Goal: Information Seeking & Learning: Learn about a topic

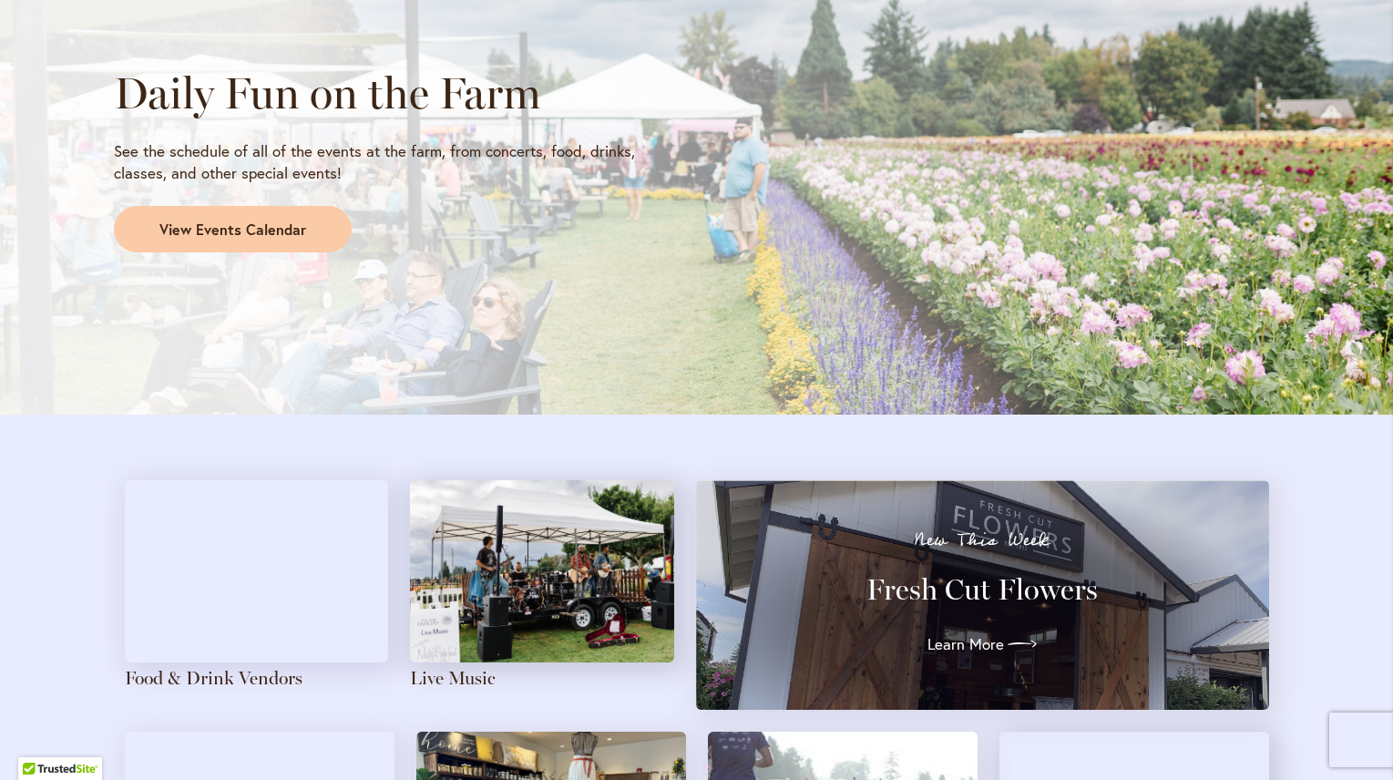
scroll to position [1549, 0]
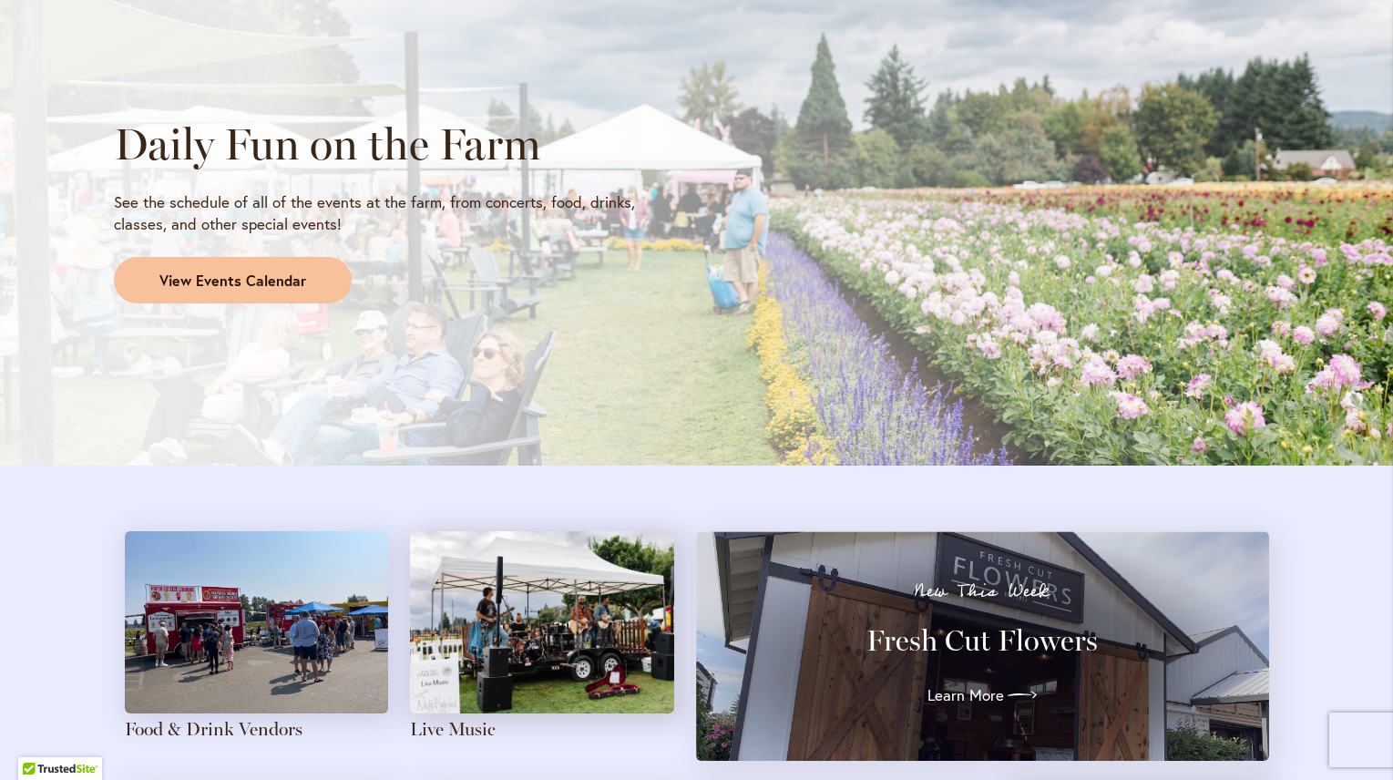
click at [248, 288] on span "View Events Calendar" at bounding box center [232, 281] width 147 height 21
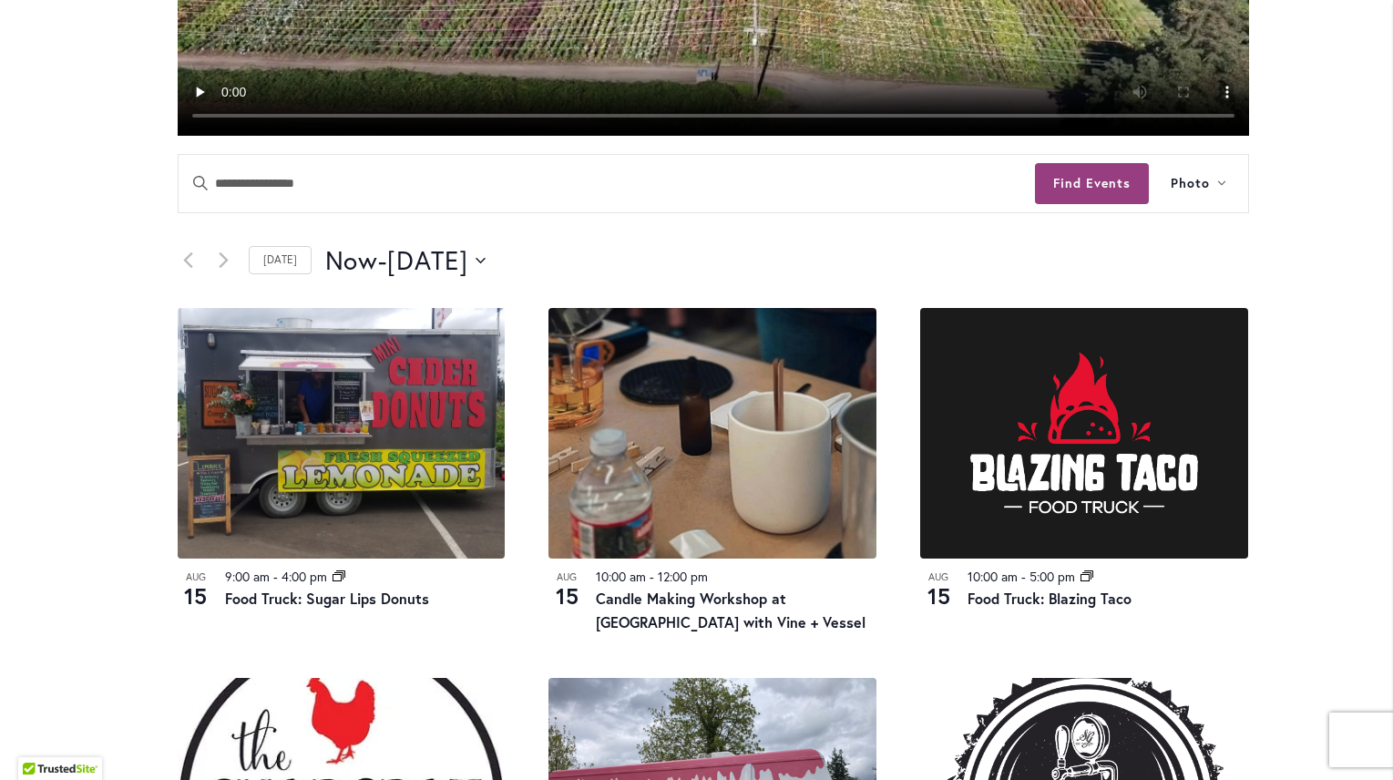
scroll to position [820, 0]
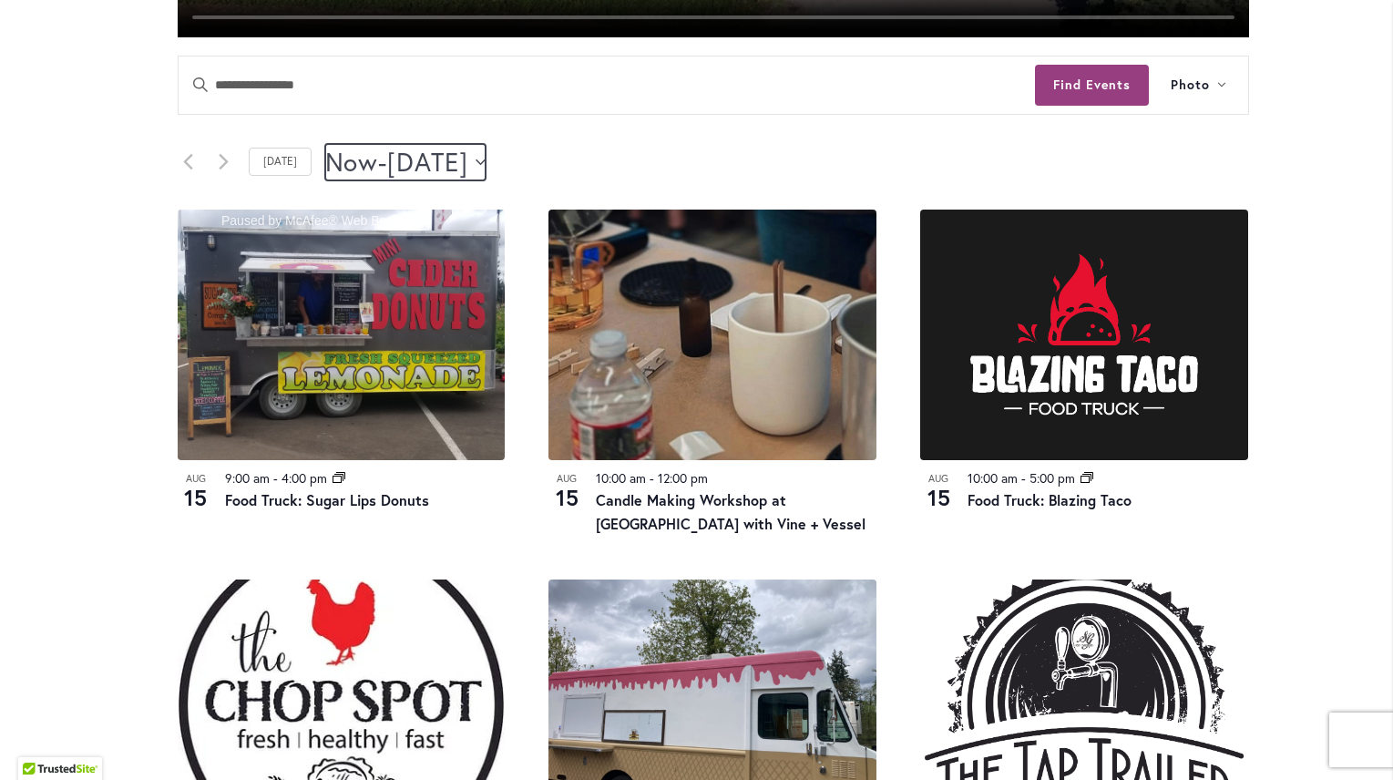
click at [486, 163] on icon "Click to toggle datepicker" at bounding box center [481, 162] width 10 height 7
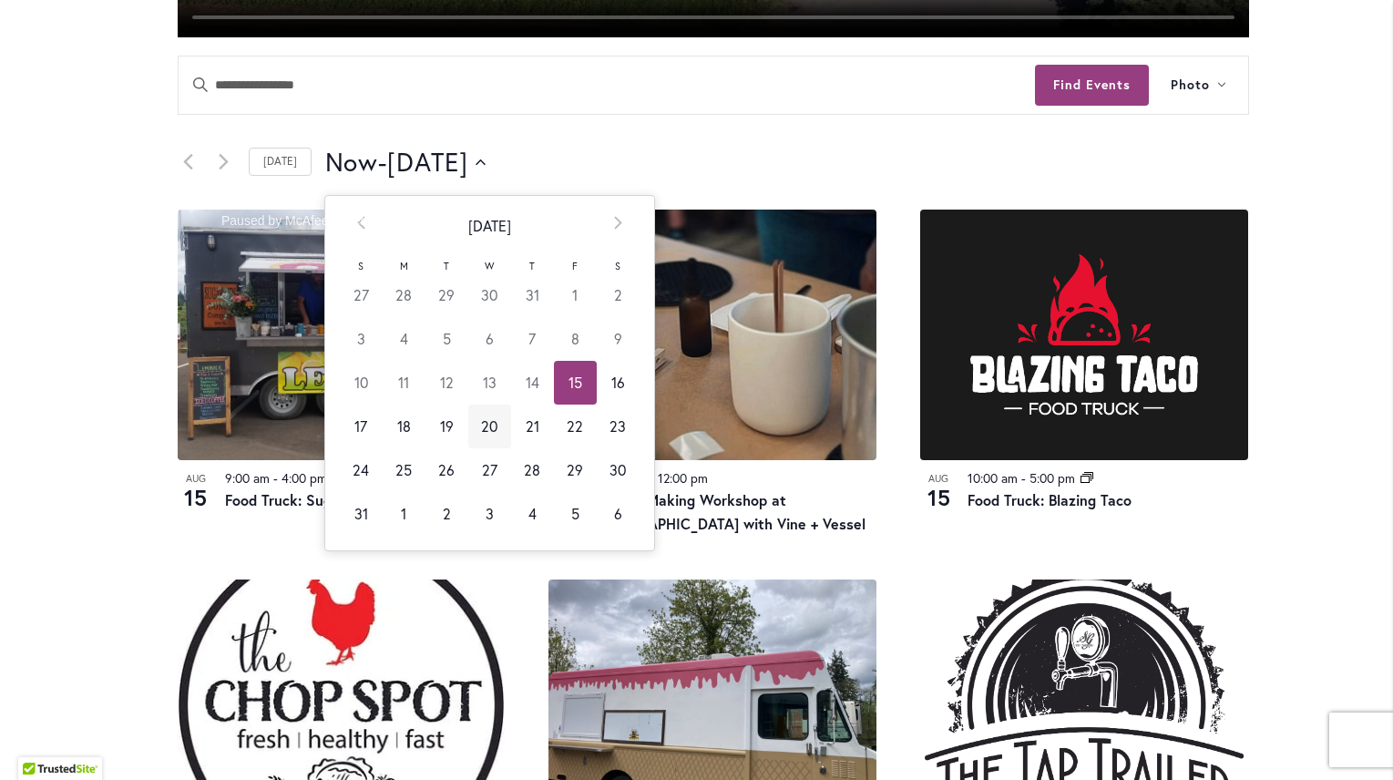
click at [478, 422] on td "20" at bounding box center [489, 427] width 43 height 44
type input "*********"
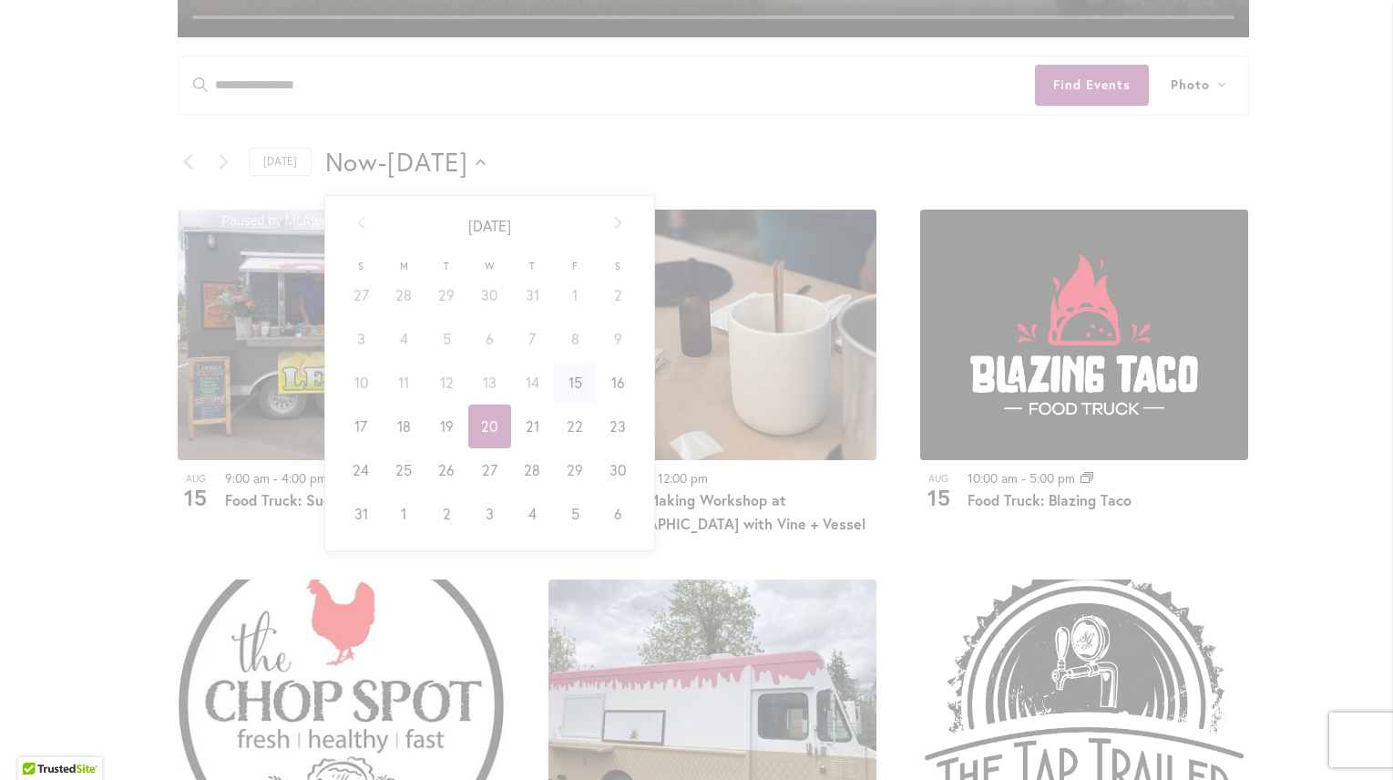
scroll to position [0, 0]
click at [354, 217] on div "Paused by McAfee® Web Boost" at bounding box center [307, 219] width 255 height 39
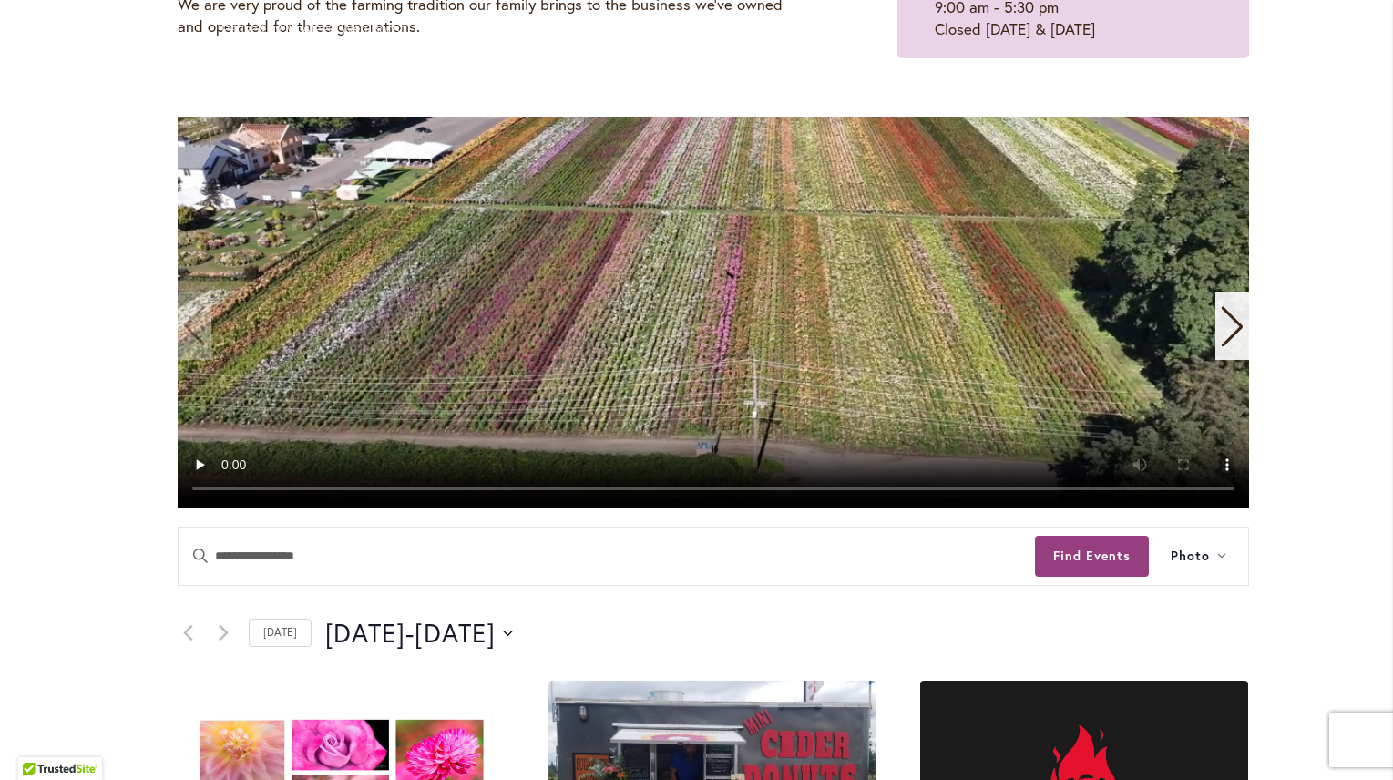
scroll to position [91, 0]
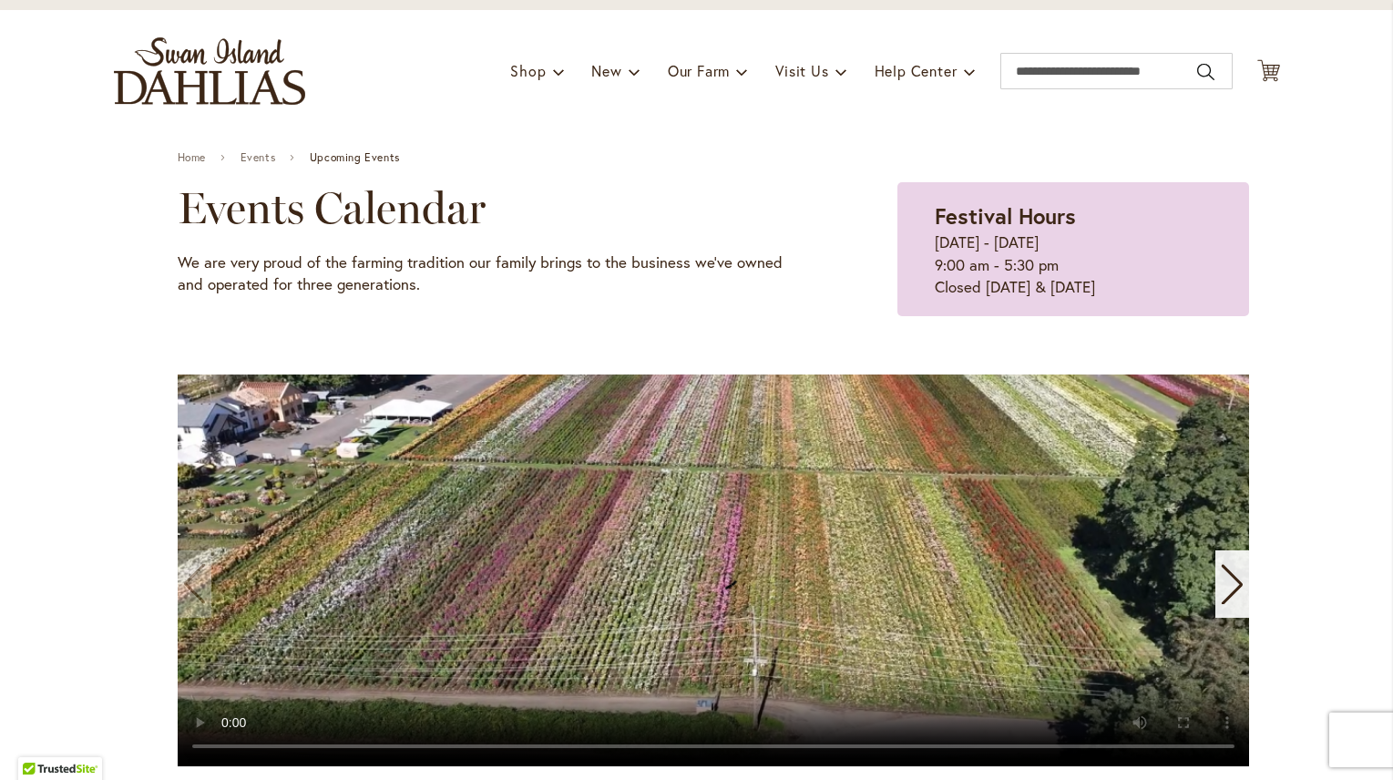
click at [1227, 600] on icon "Next slide" at bounding box center [1232, 584] width 25 height 40
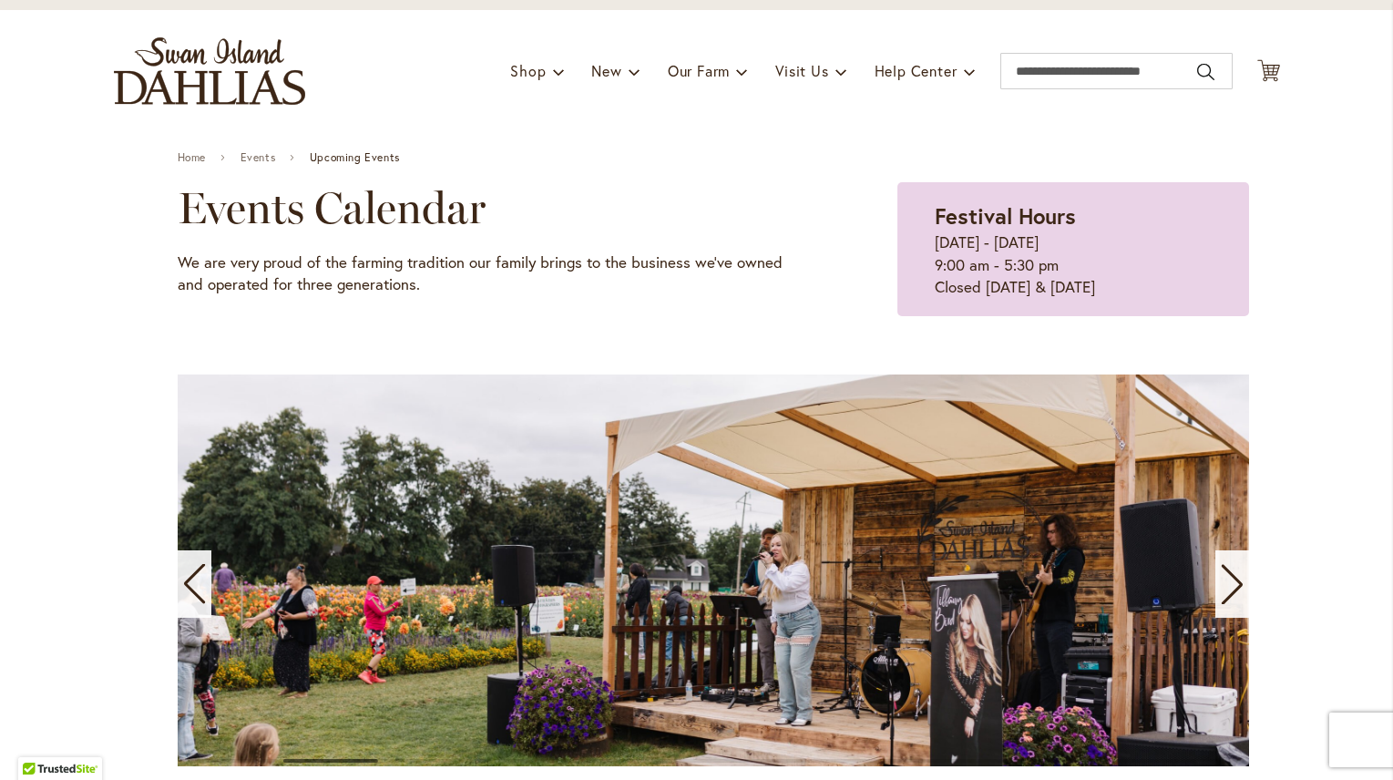
click at [1227, 600] on icon "Next slide" at bounding box center [1232, 584] width 25 height 40
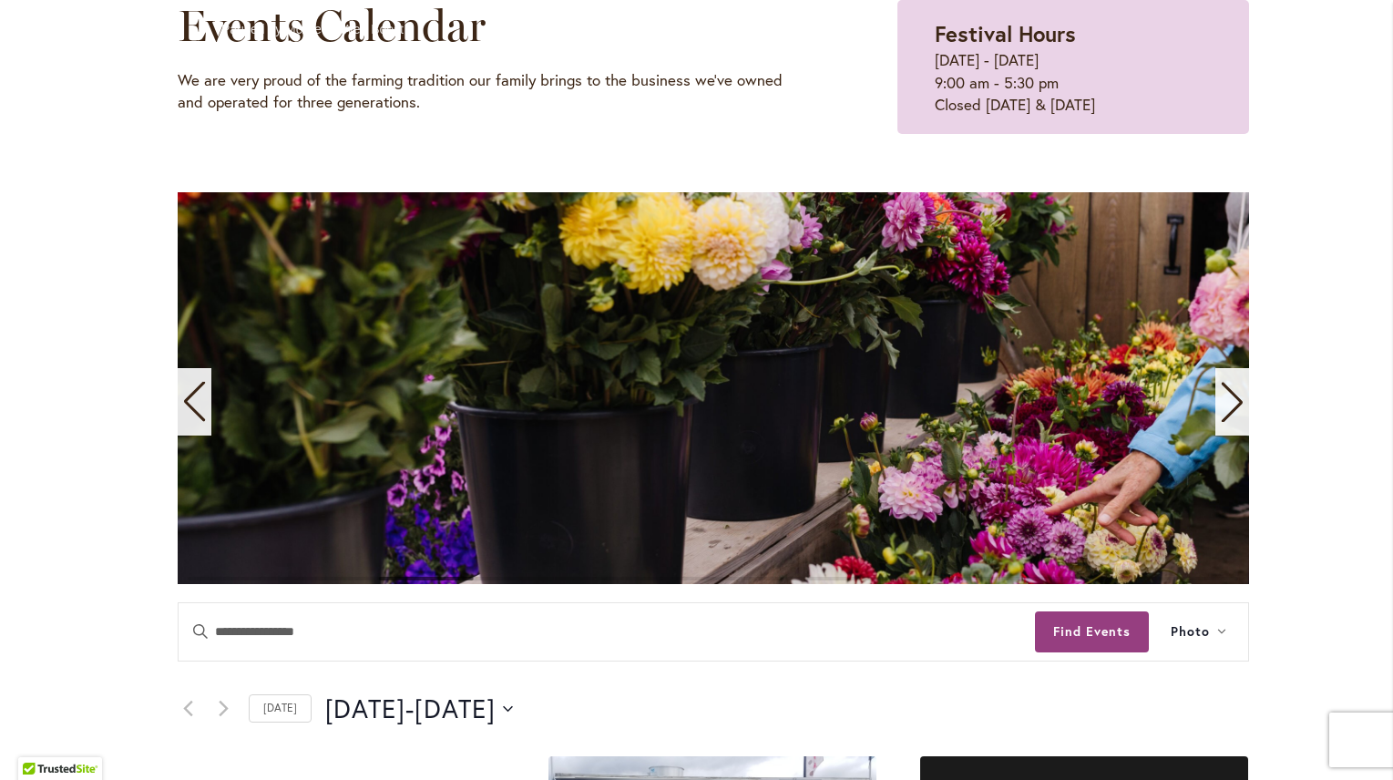
scroll to position [182, 0]
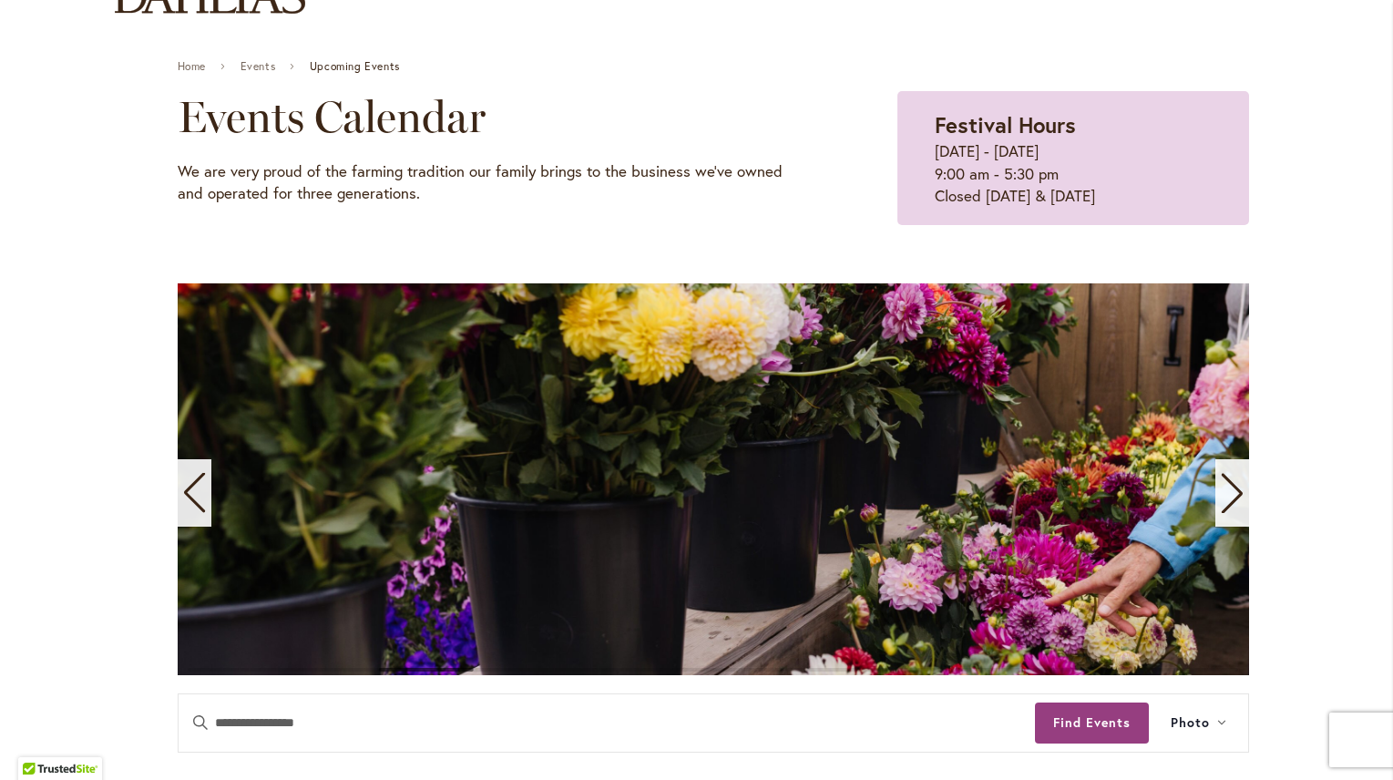
click at [1231, 475] on icon "Next slide" at bounding box center [1232, 493] width 25 height 40
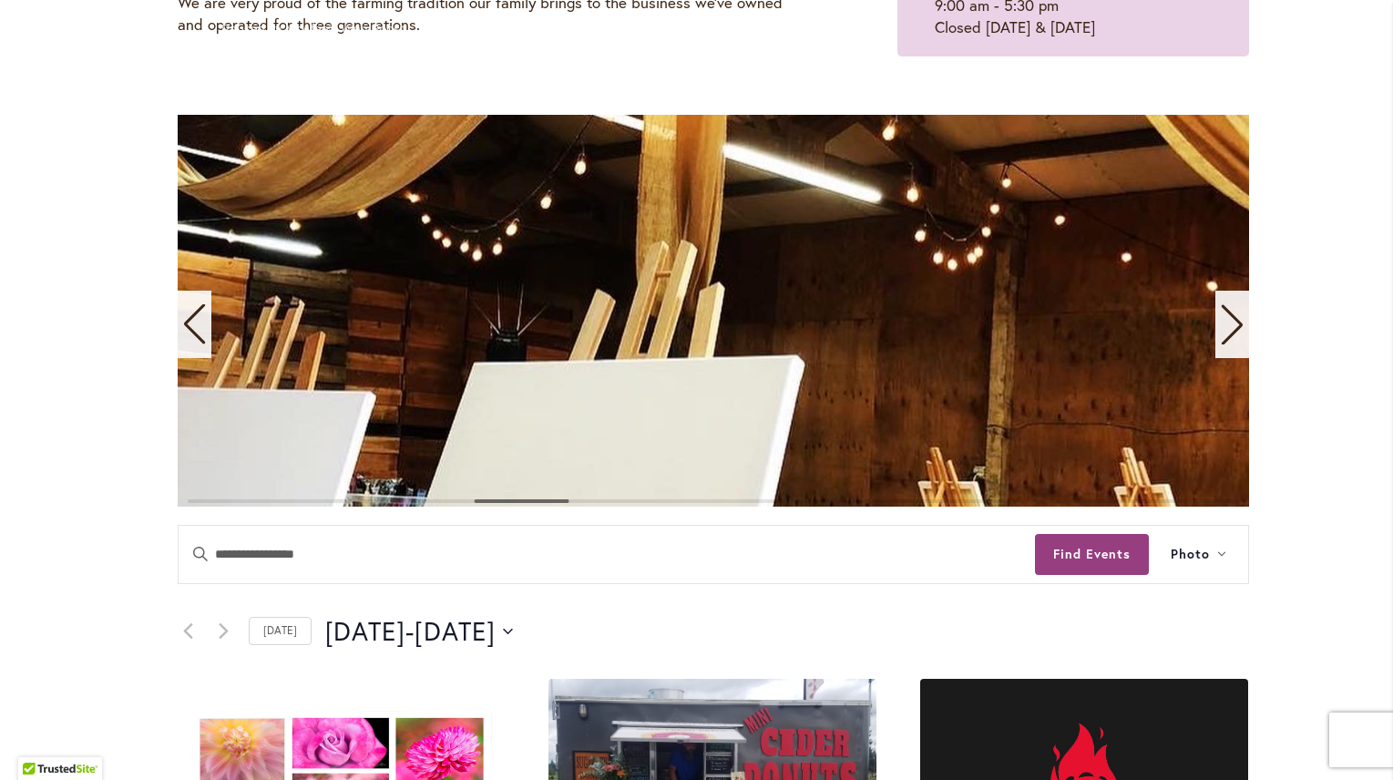
scroll to position [365, 0]
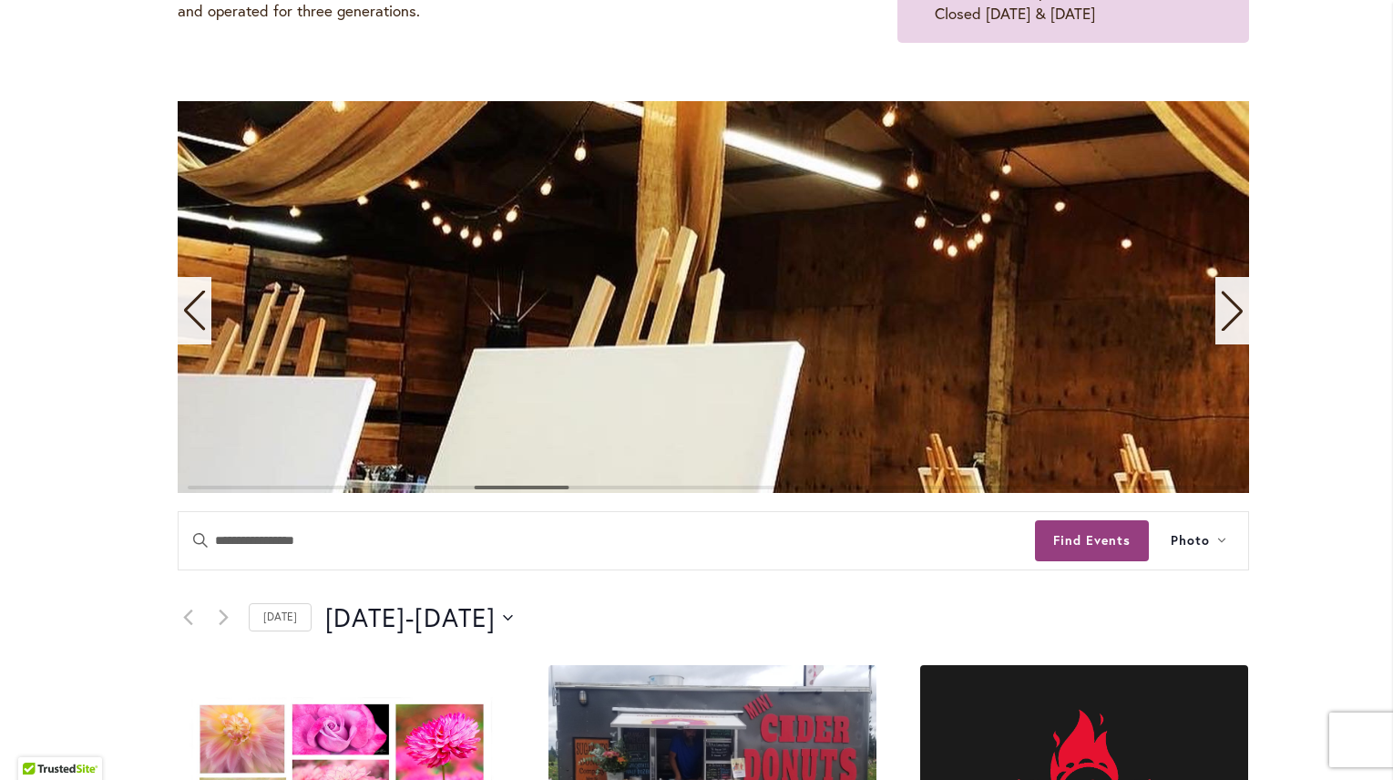
click at [1225, 319] on icon "Next slide" at bounding box center [1231, 312] width 21 height 40
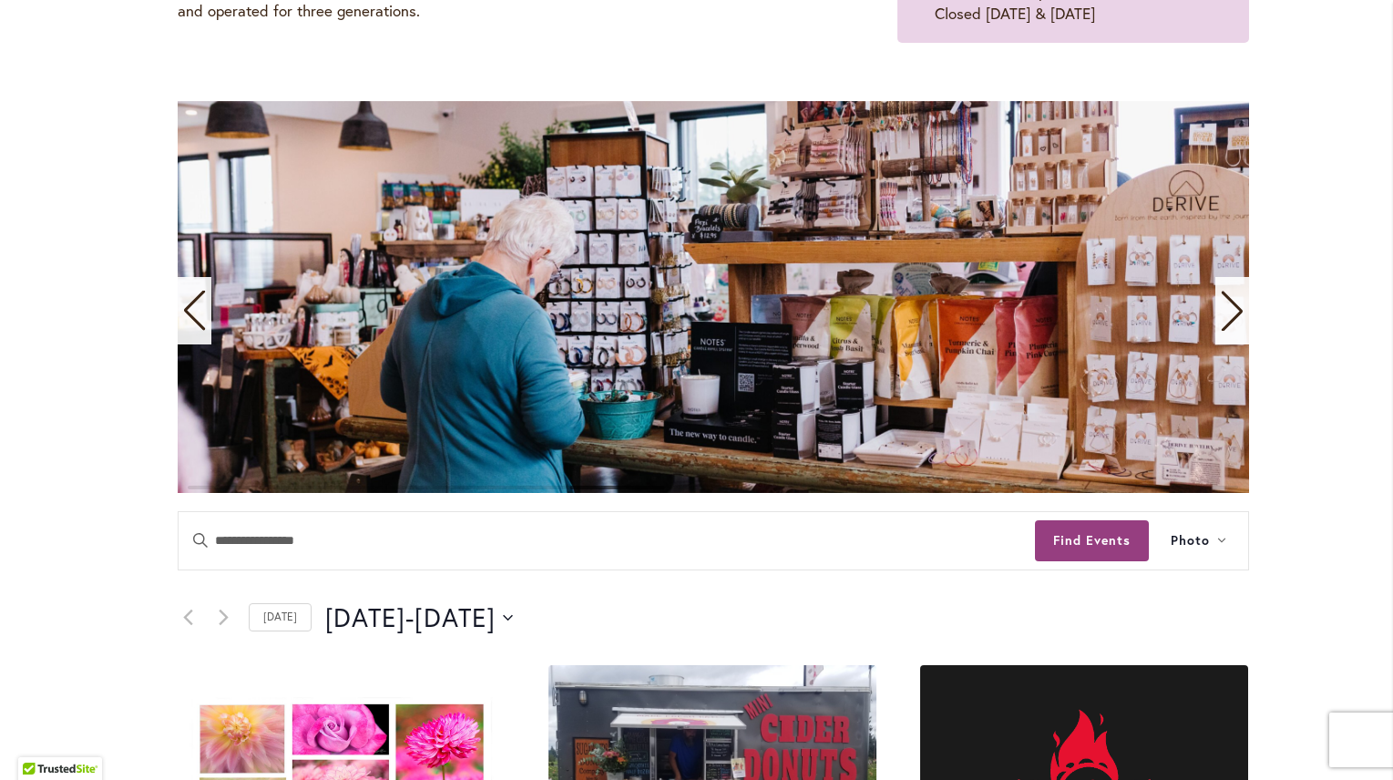
click at [1225, 319] on icon "Next slide" at bounding box center [1231, 312] width 21 height 40
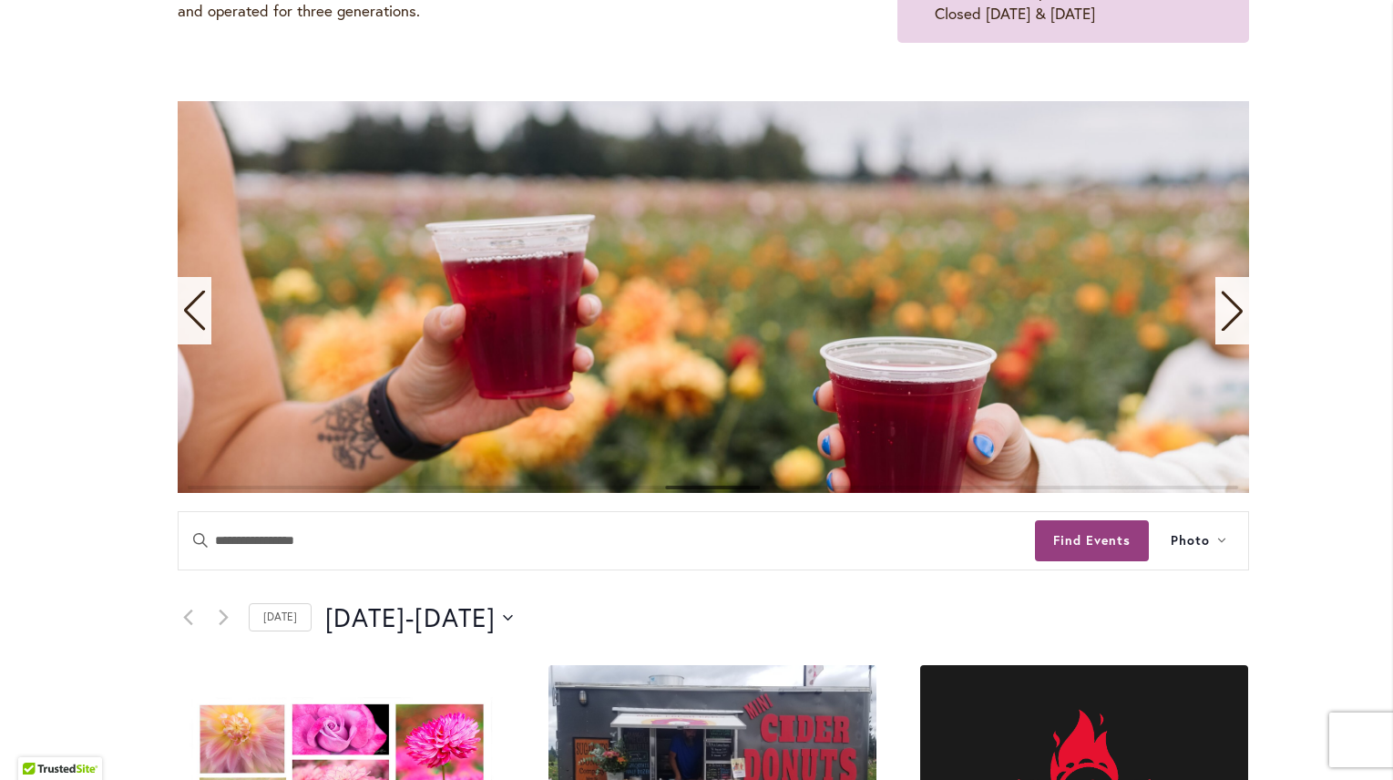
click at [1225, 319] on icon "Next slide" at bounding box center [1231, 312] width 21 height 40
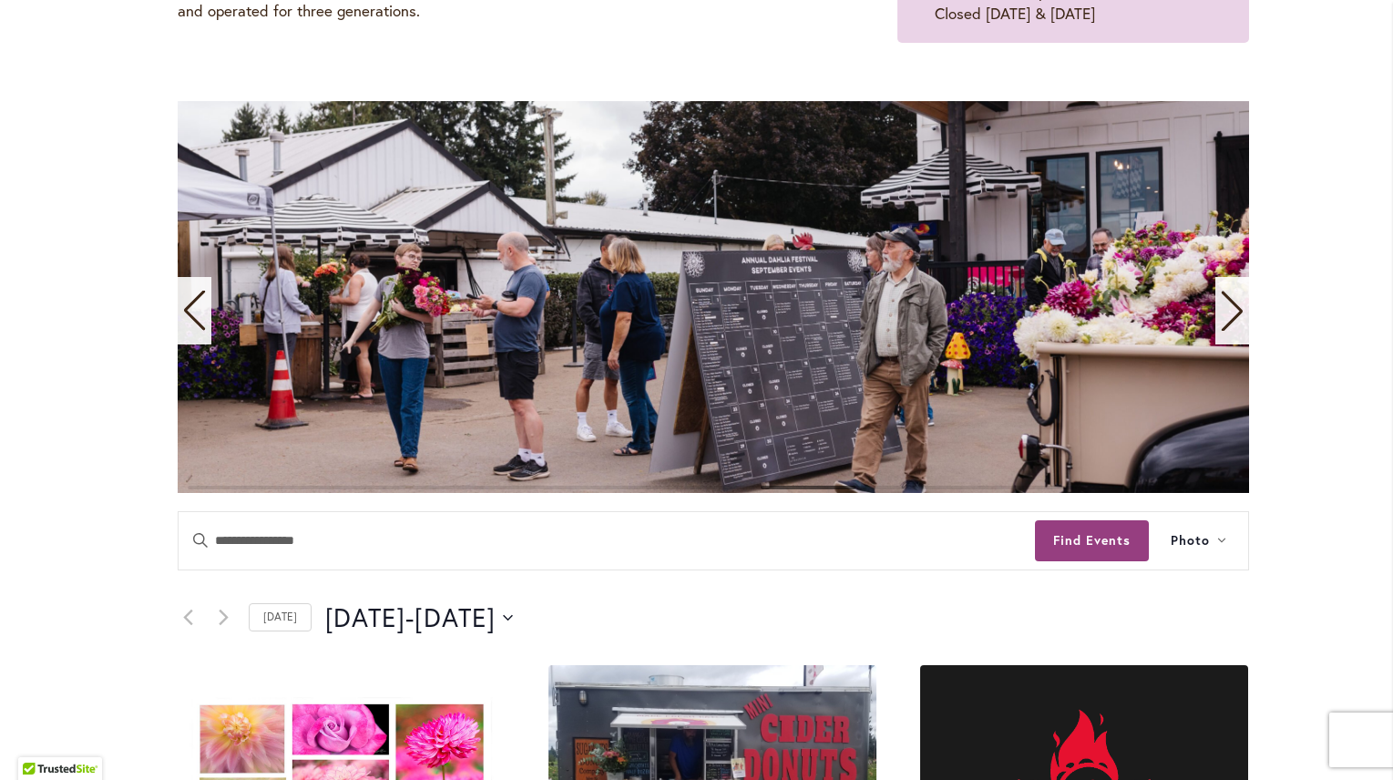
click at [1225, 319] on icon "Next slide" at bounding box center [1231, 312] width 21 height 40
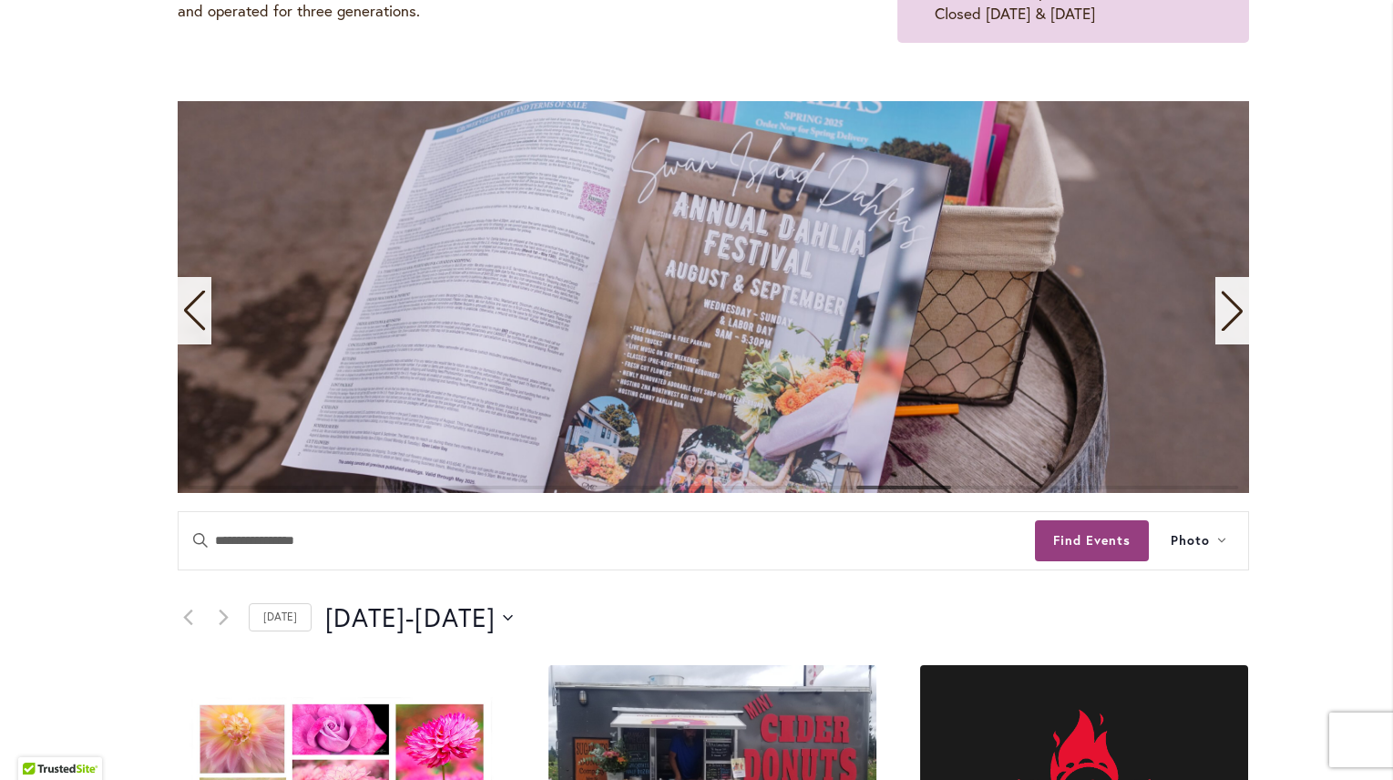
click at [1225, 319] on icon "Next slide" at bounding box center [1231, 312] width 21 height 40
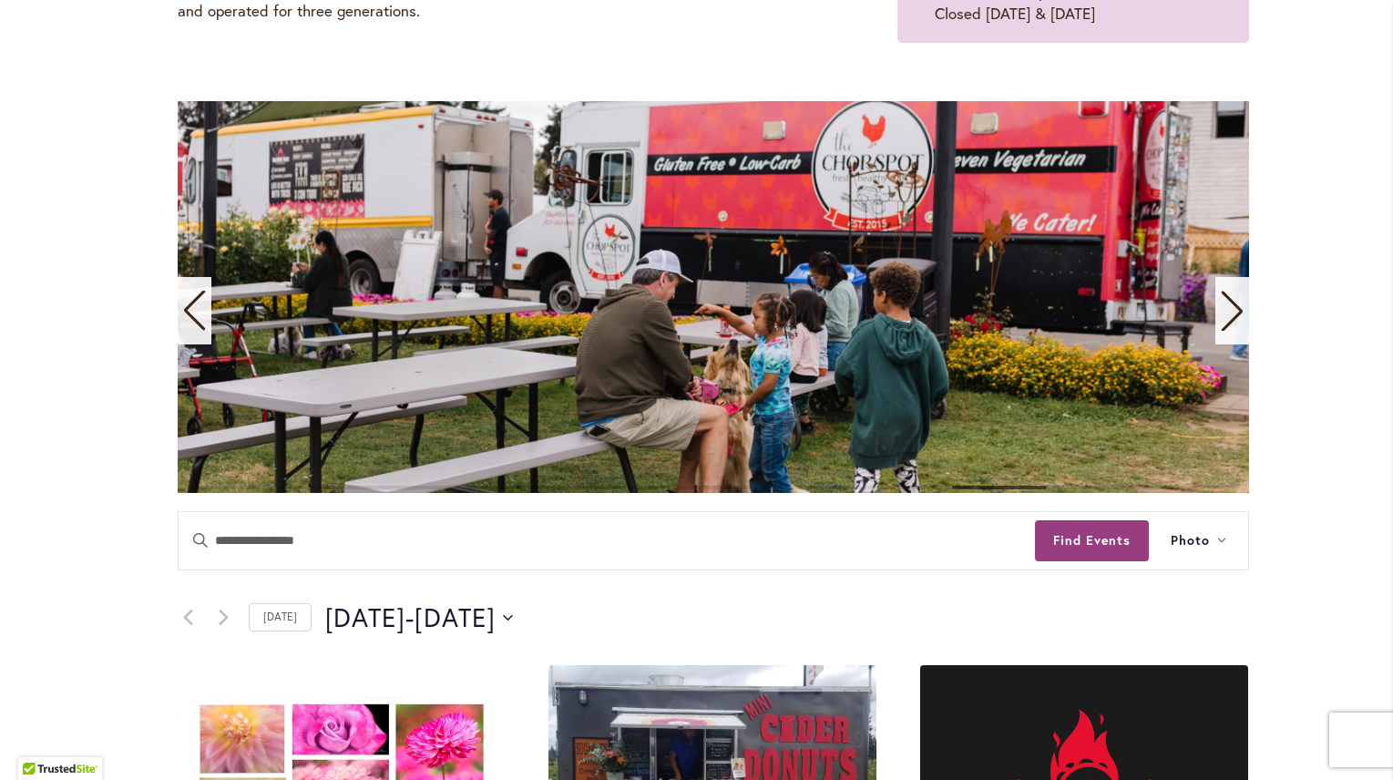
click at [1225, 319] on icon "Next slide" at bounding box center [1231, 312] width 21 height 40
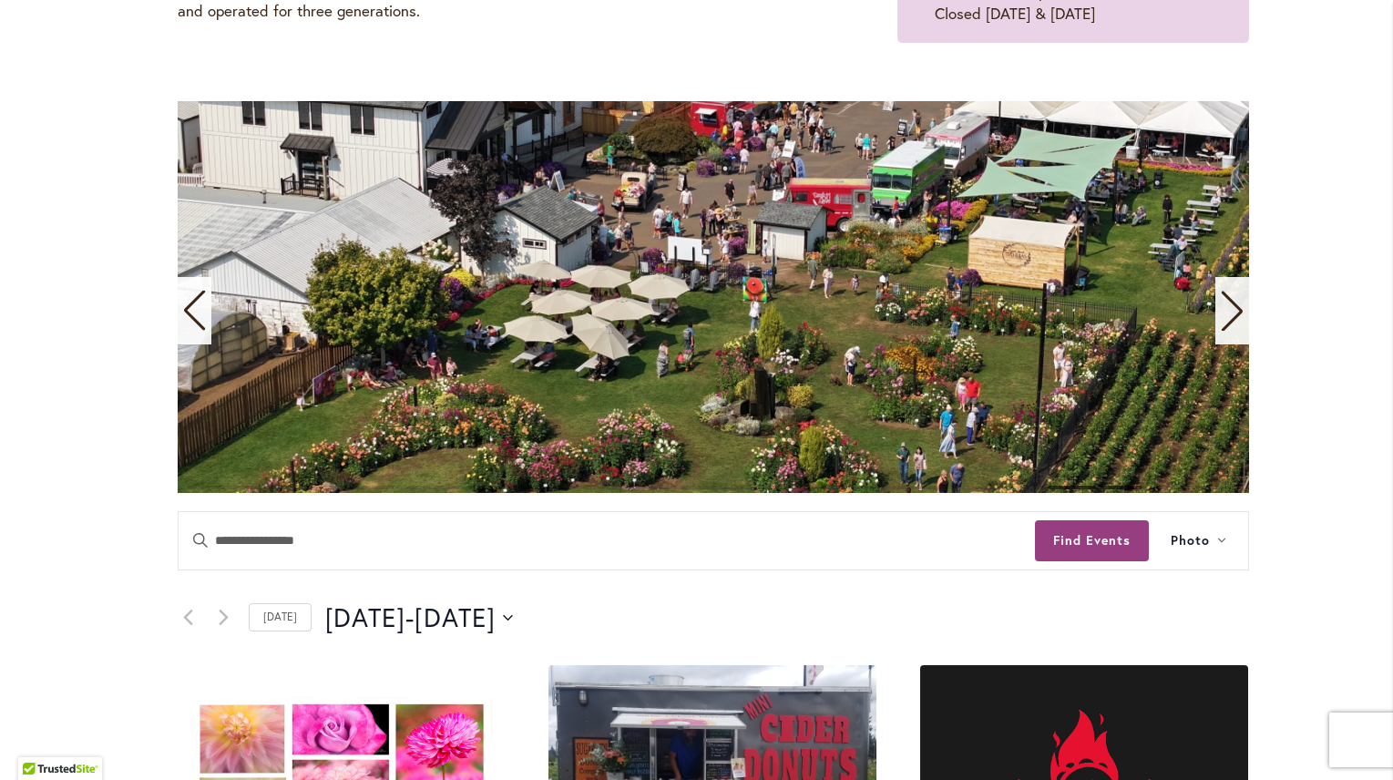
click at [1227, 321] on icon "Next slide" at bounding box center [1232, 311] width 25 height 40
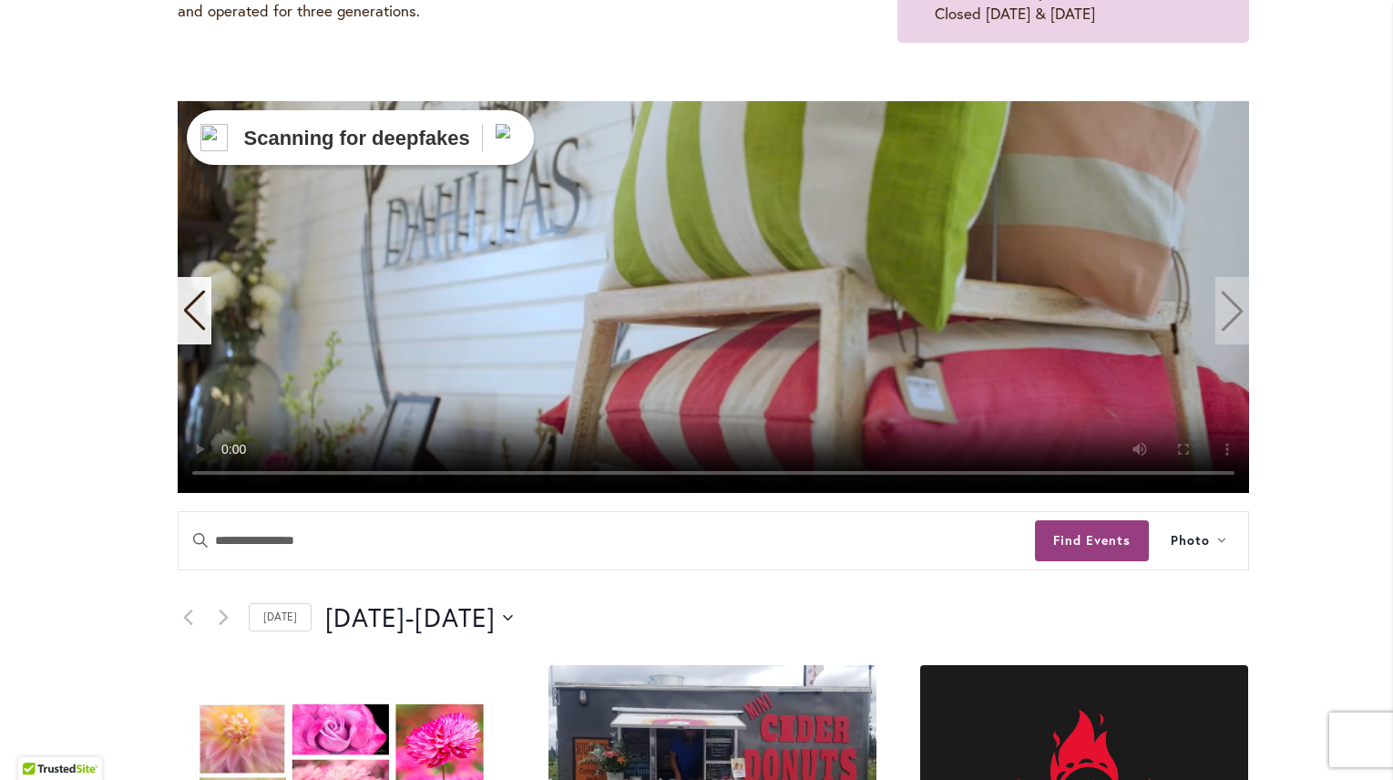
click at [1229, 299] on video "11 / 11" at bounding box center [714, 297] width 1072 height 392
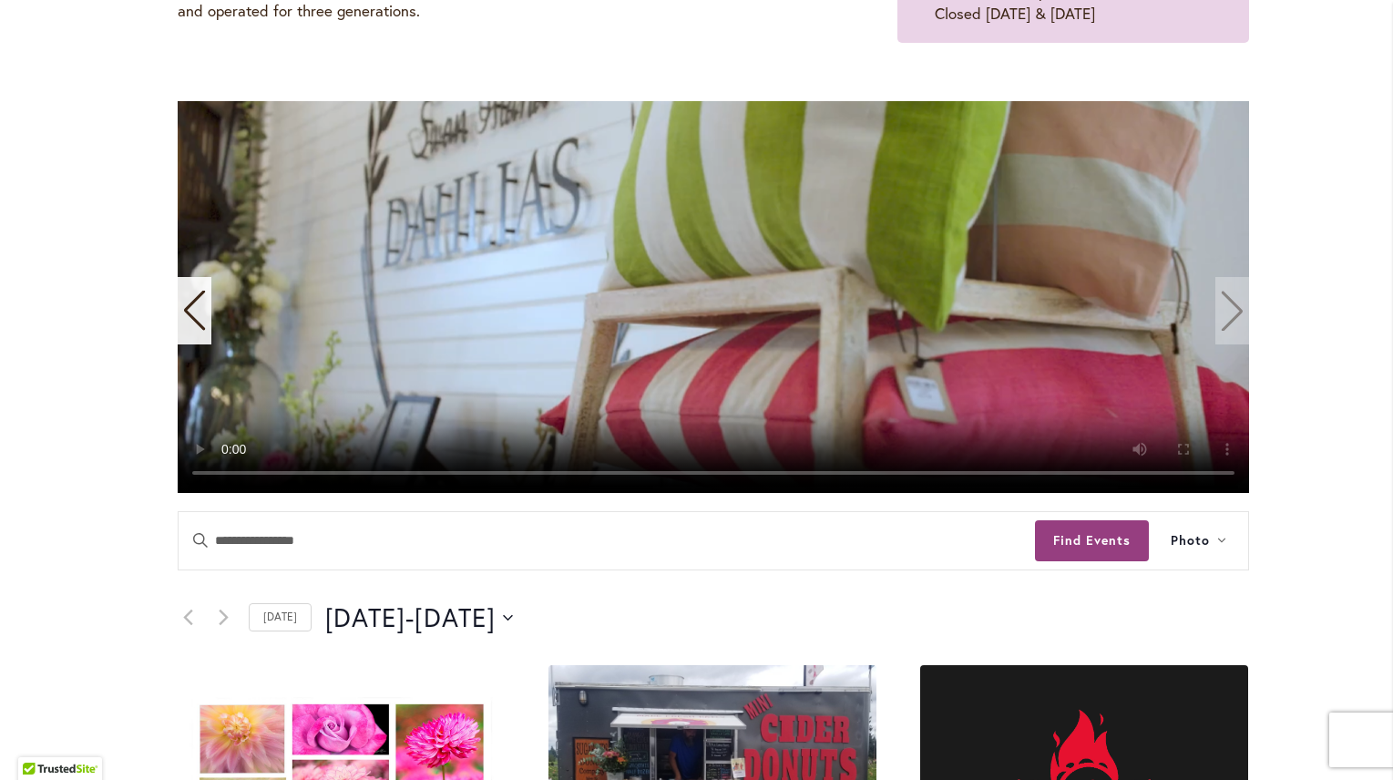
click at [1230, 303] on video "11 / 11" at bounding box center [714, 297] width 1072 height 392
click at [182, 319] on icon "Previous slide" at bounding box center [194, 311] width 25 height 40
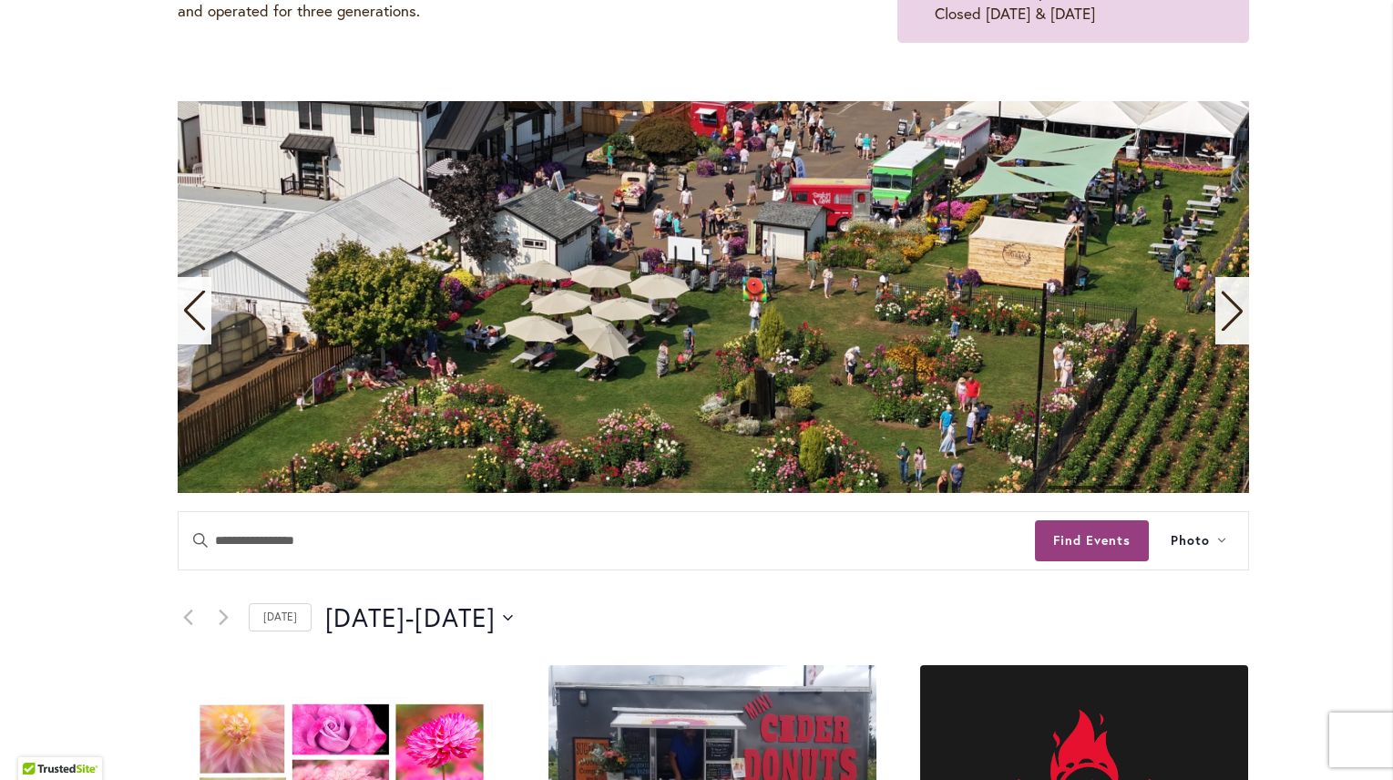
click at [182, 320] on icon "Previous slide" at bounding box center [194, 311] width 25 height 40
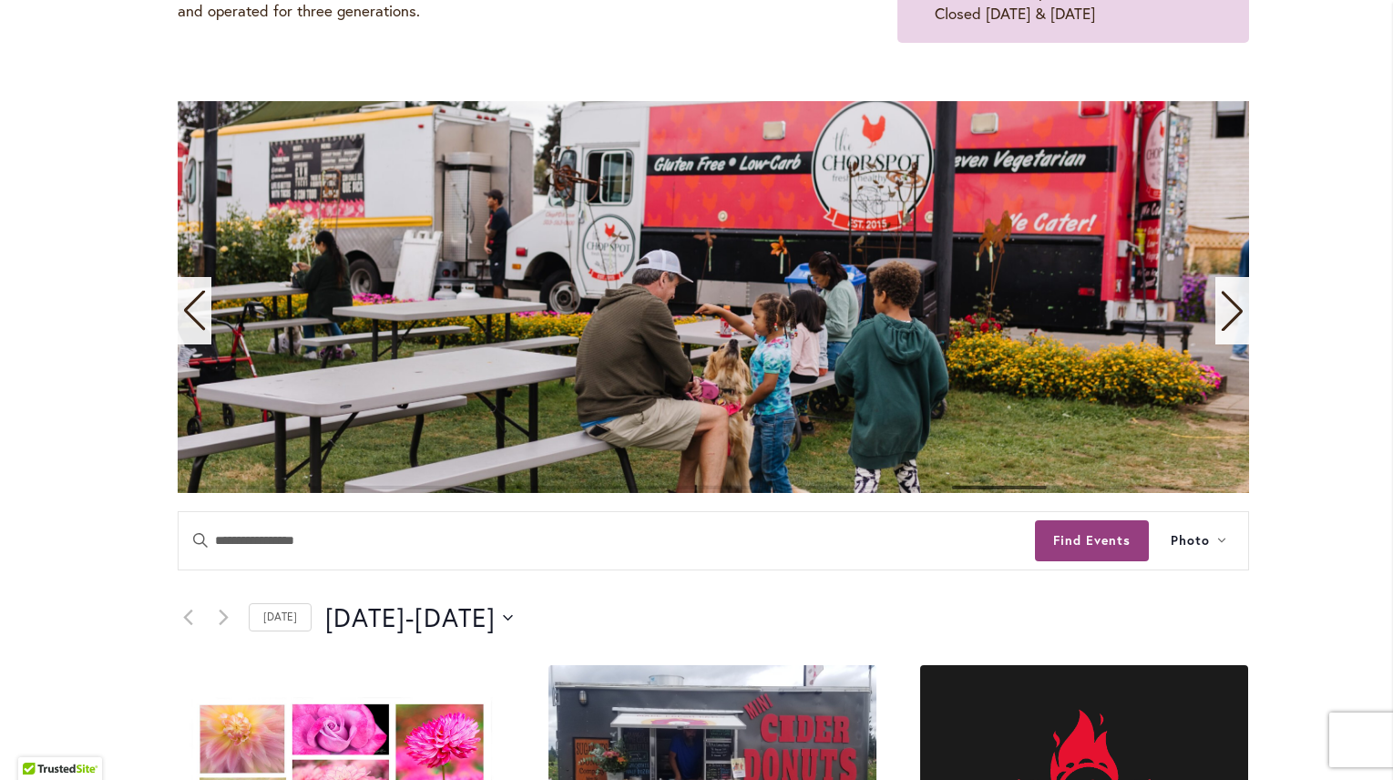
click at [183, 321] on icon "Previous slide" at bounding box center [194, 311] width 25 height 40
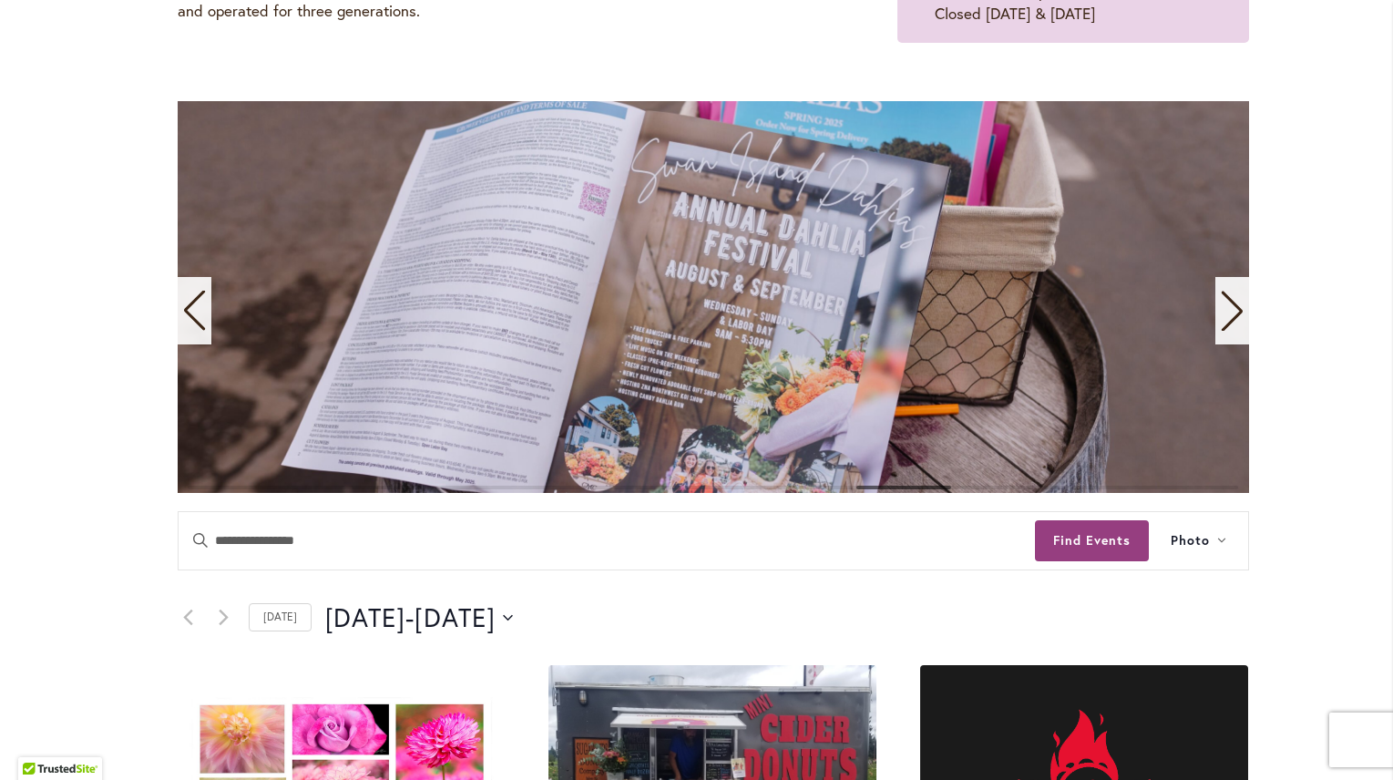
click at [185, 346] on span "8 / 11" at bounding box center [714, 297] width 1072 height 392
click at [191, 310] on icon "Previous slide" at bounding box center [194, 311] width 25 height 40
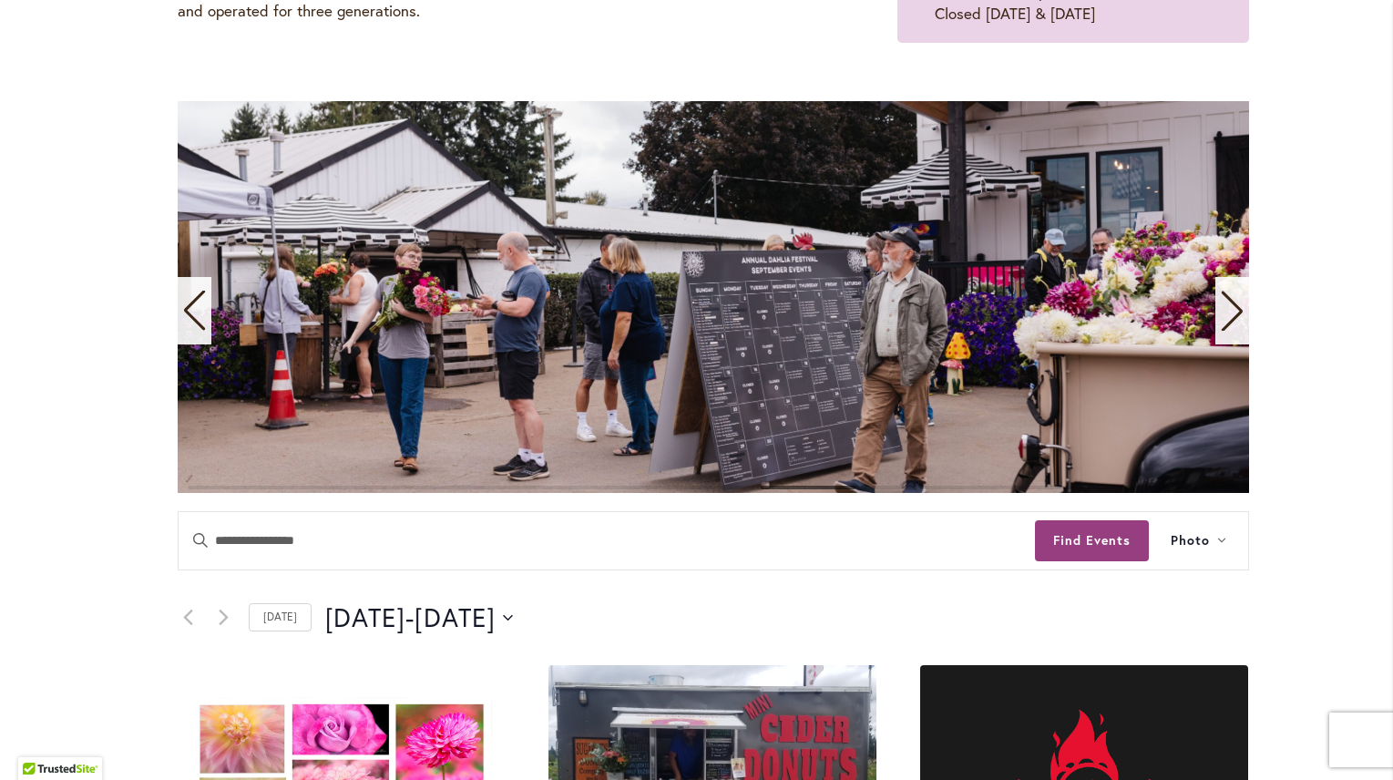
click at [199, 309] on icon "Previous slide" at bounding box center [194, 311] width 25 height 40
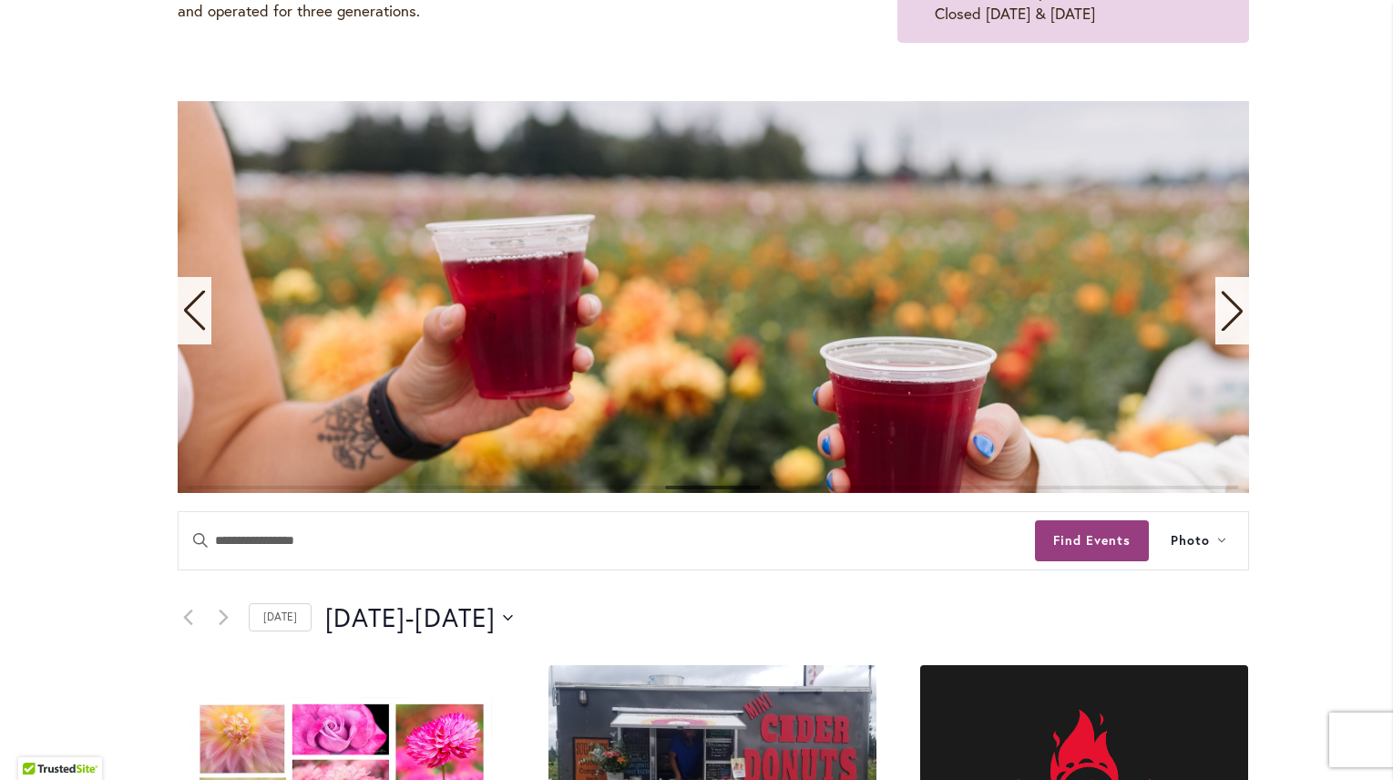
click at [199, 309] on icon "Previous slide" at bounding box center [194, 311] width 25 height 40
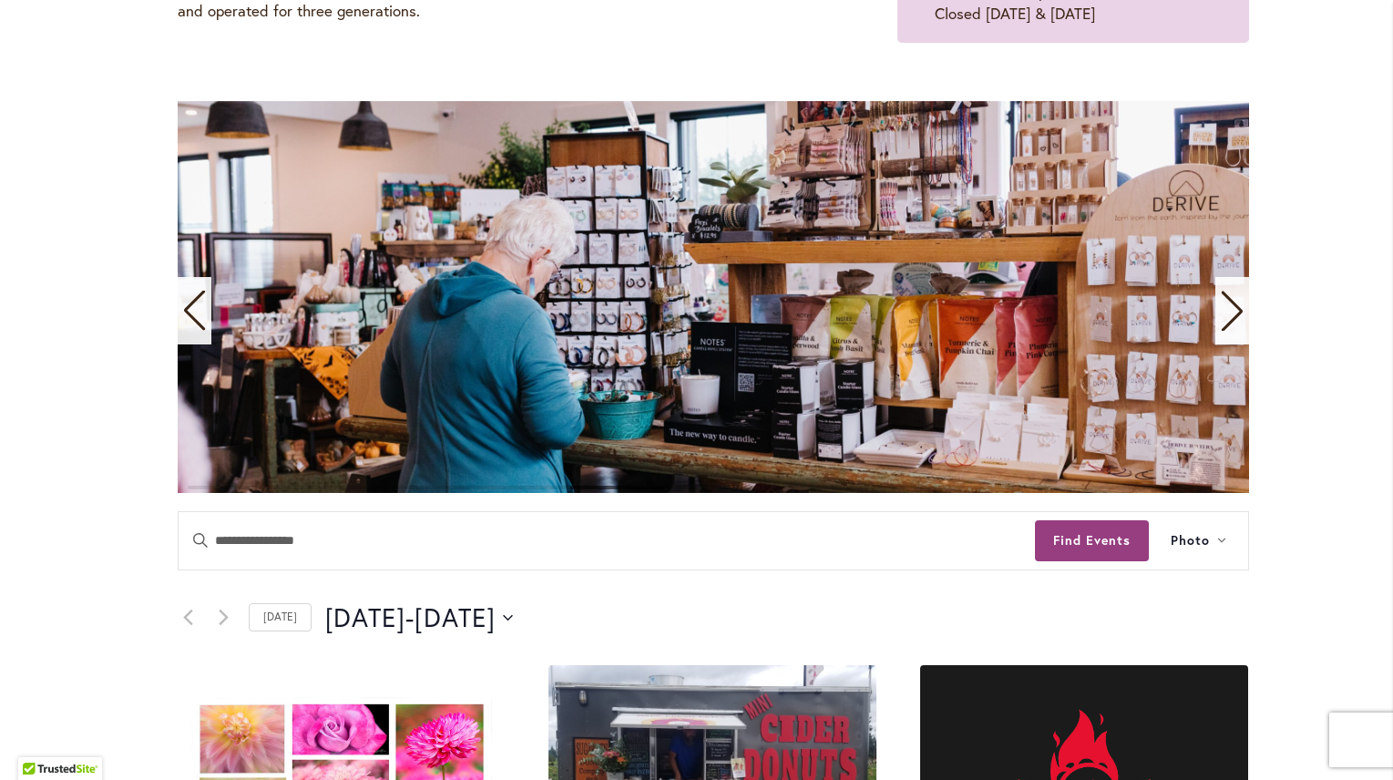
click at [199, 309] on icon "Previous slide" at bounding box center [194, 311] width 25 height 40
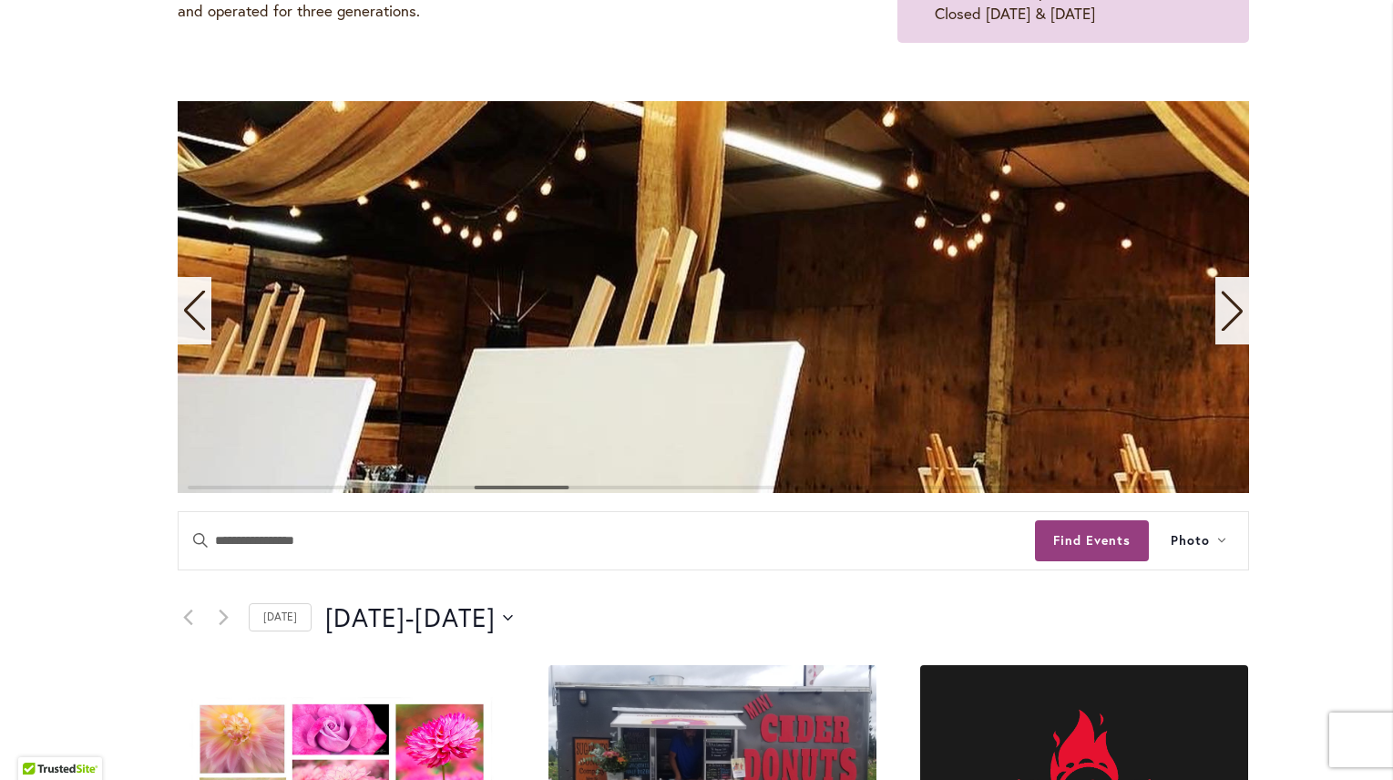
click at [199, 310] on icon "Previous slide" at bounding box center [194, 311] width 25 height 40
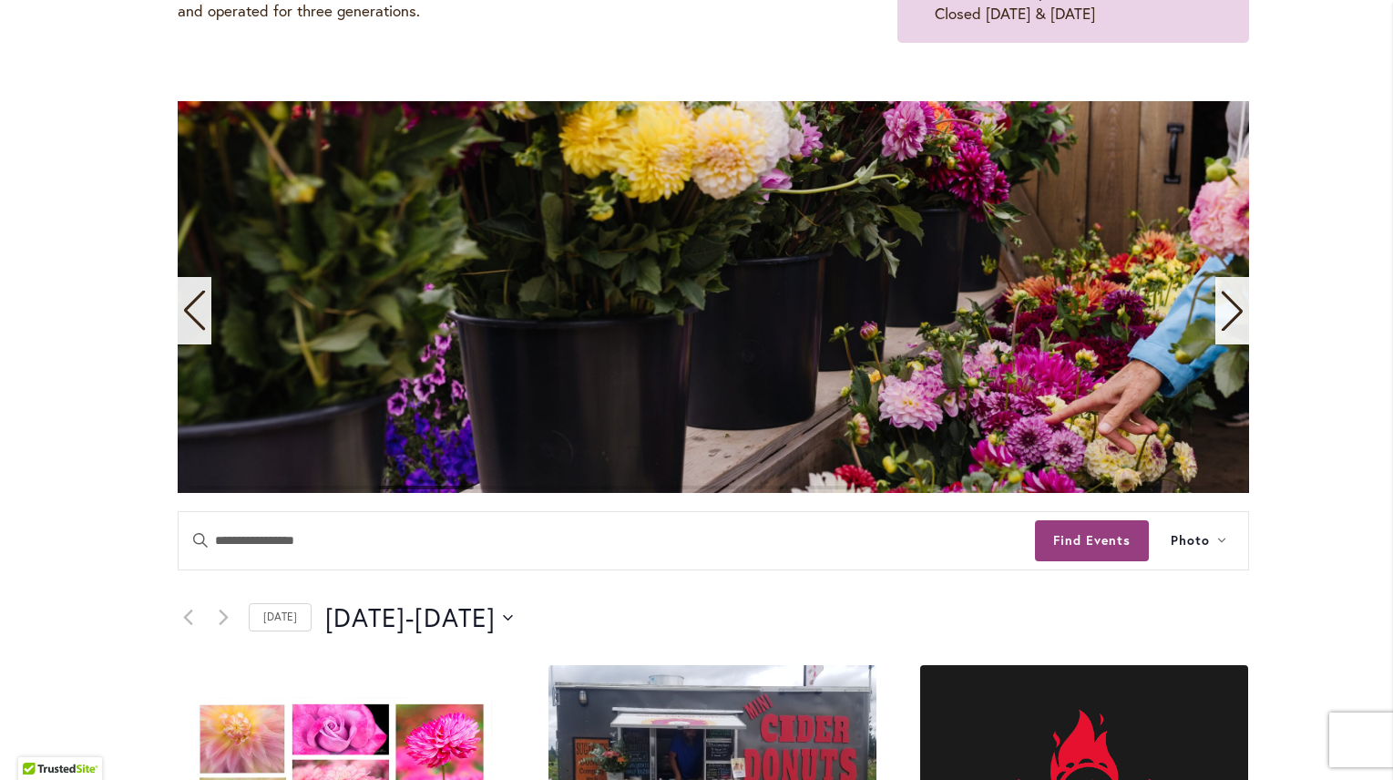
click at [189, 316] on icon "Previous slide" at bounding box center [194, 311] width 25 height 40
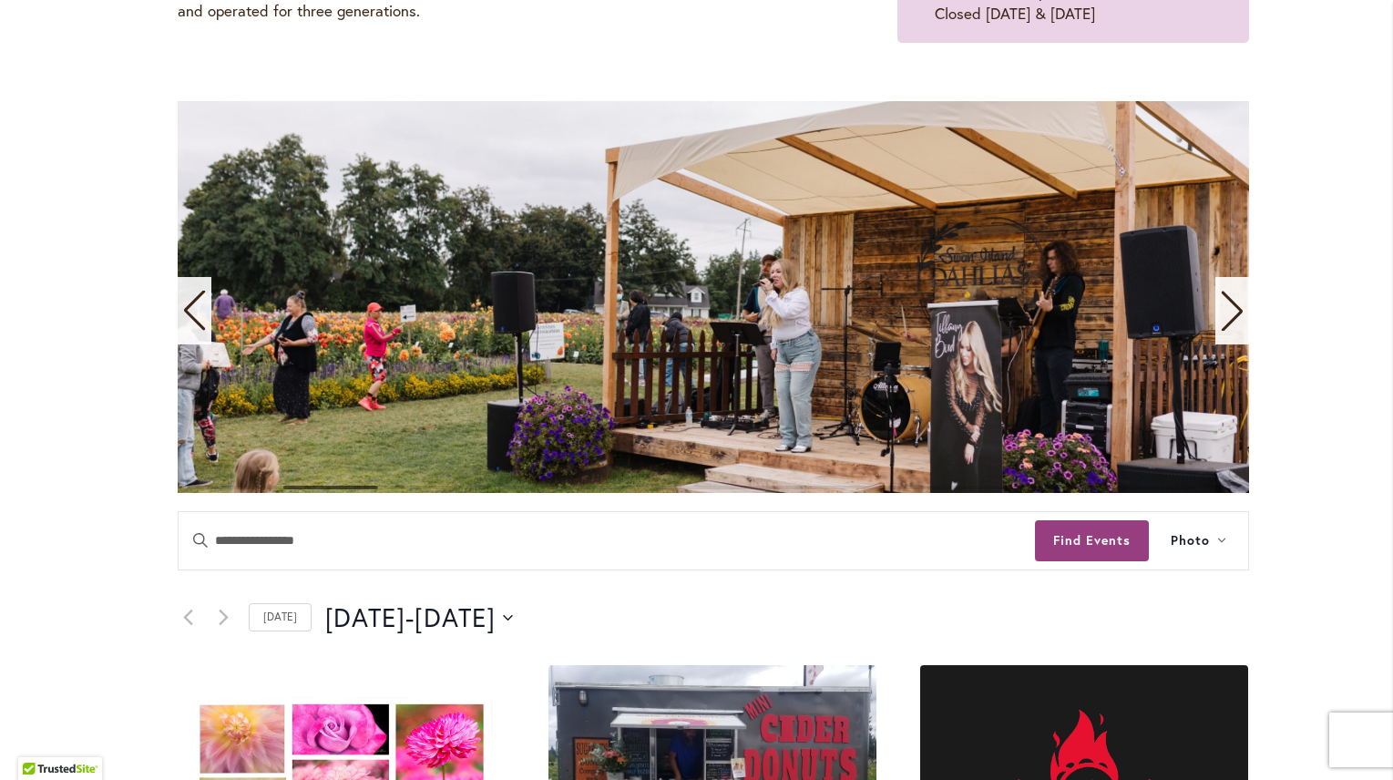
click at [189, 316] on icon "Previous slide" at bounding box center [194, 311] width 25 height 40
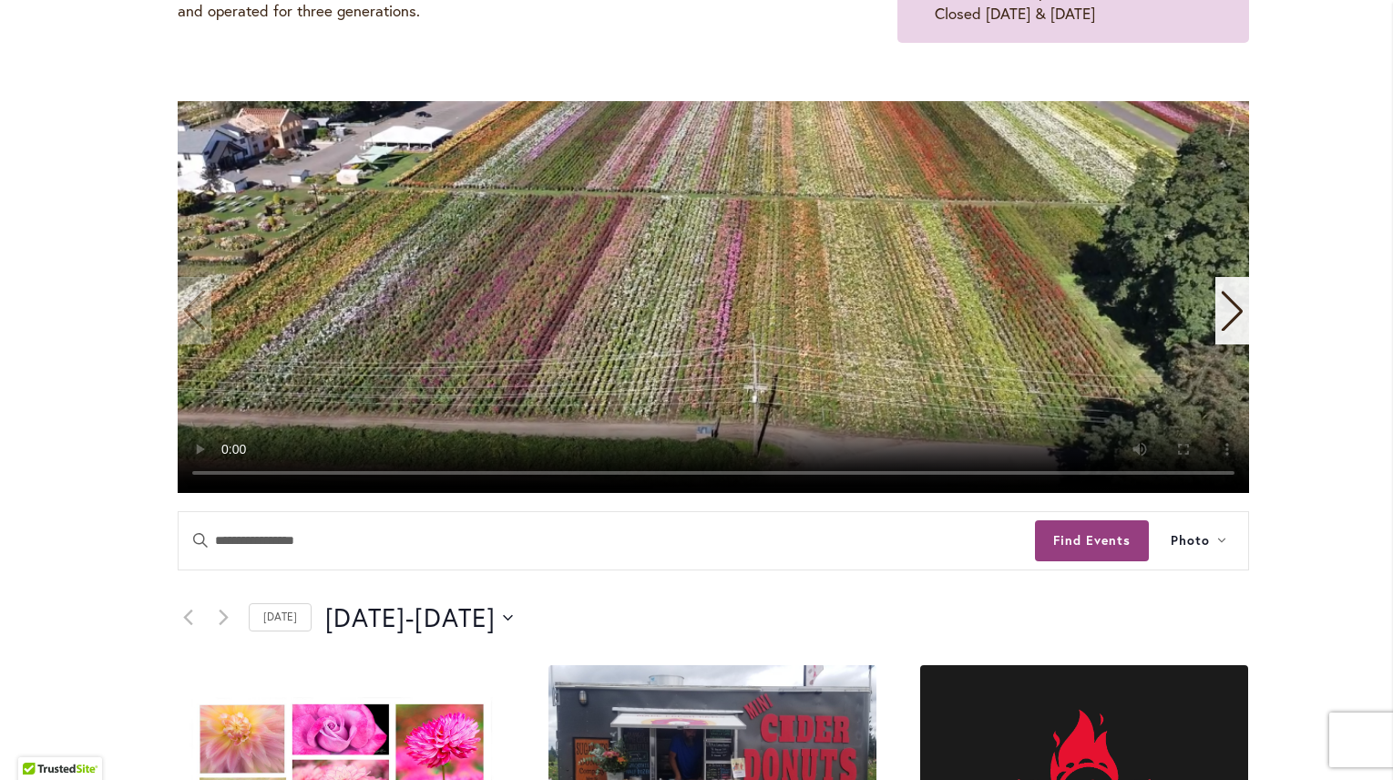
click at [189, 316] on video "1 / 11" at bounding box center [714, 297] width 1072 height 392
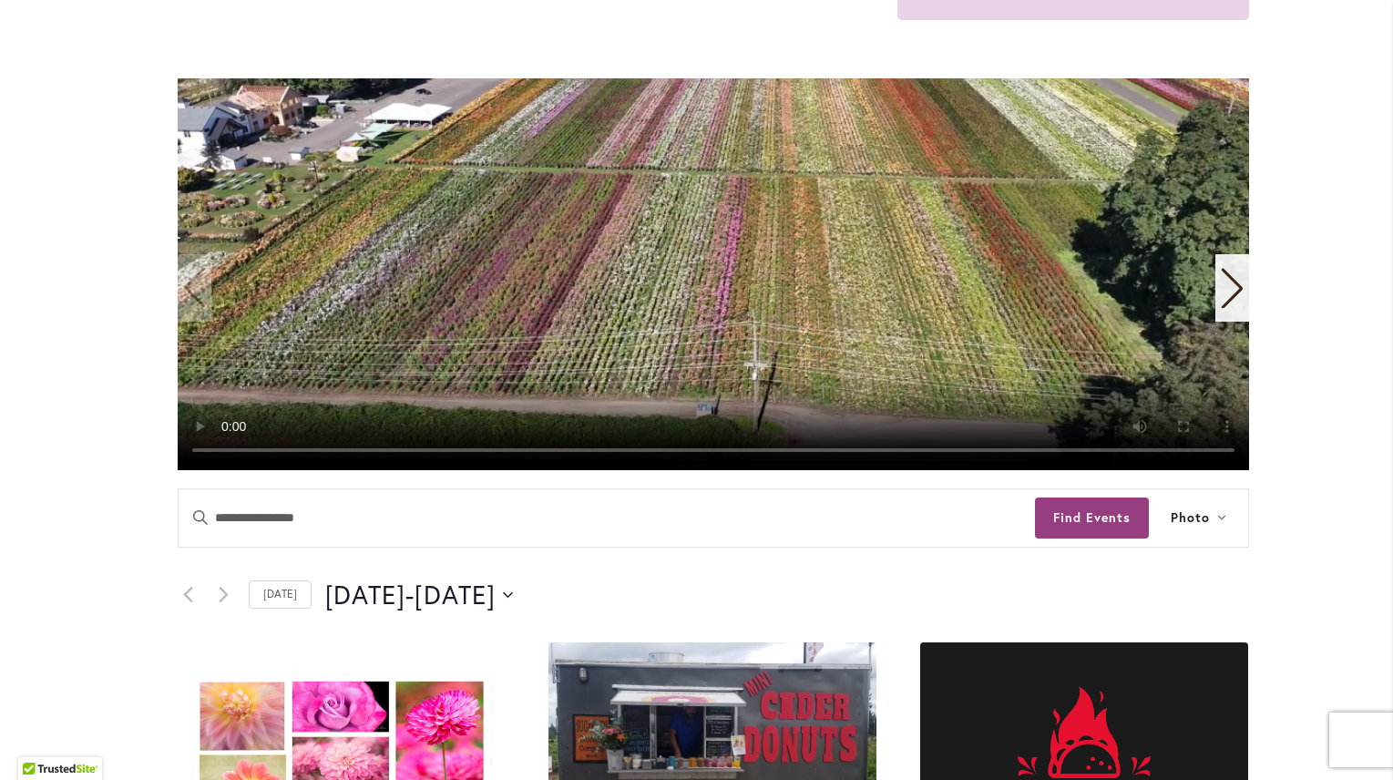
scroll to position [0, 0]
